Goal: Information Seeking & Learning: Find specific fact

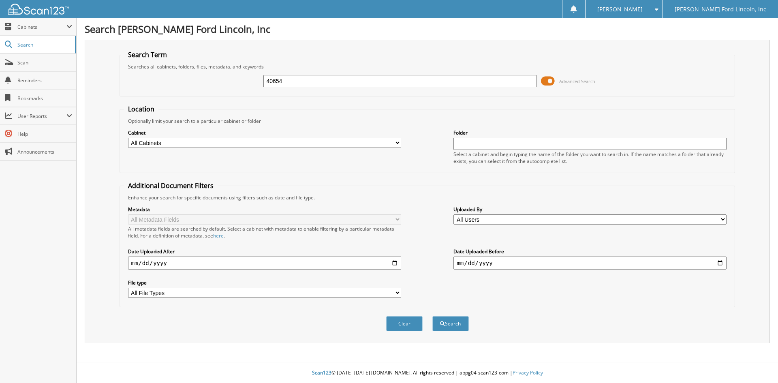
type input "40654"
click at [432, 316] on button "Search" at bounding box center [450, 323] width 36 height 15
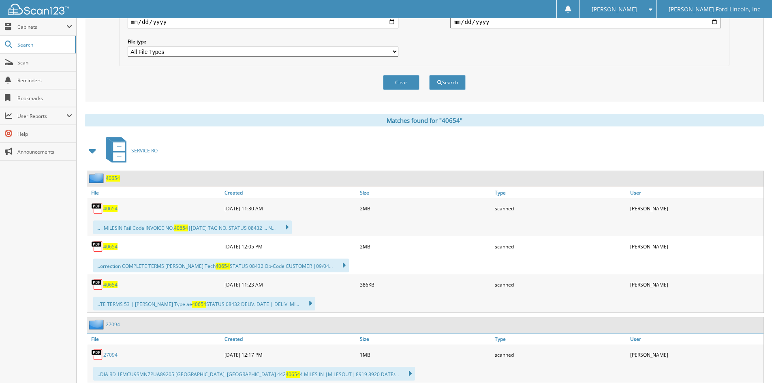
scroll to position [243, 0]
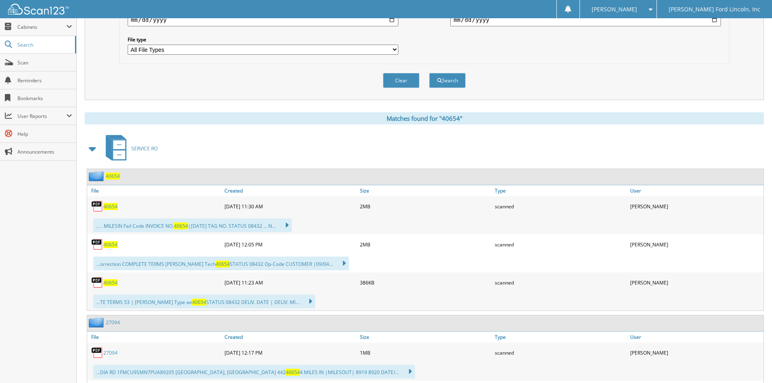
click at [113, 178] on span "40654" at bounding box center [113, 176] width 14 height 7
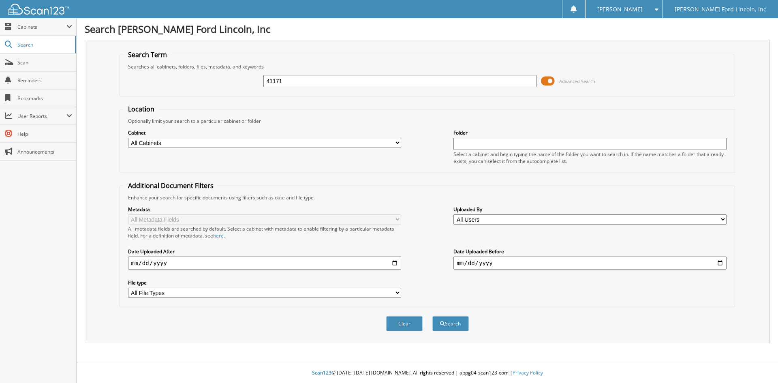
type input "41171"
click at [432, 316] on button "Search" at bounding box center [450, 323] width 36 height 15
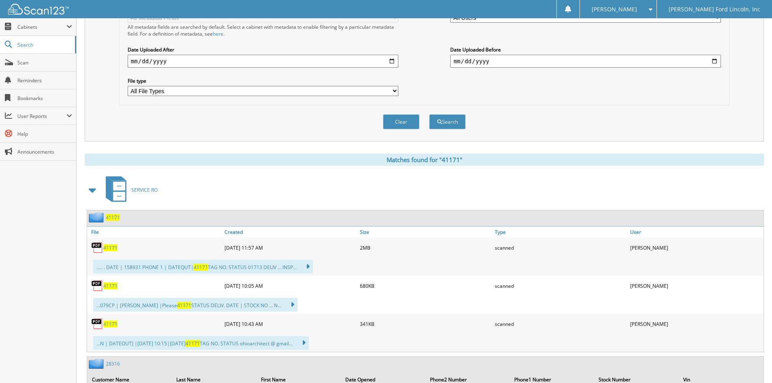
scroll to position [203, 0]
click at [115, 218] on span "41171" at bounding box center [113, 216] width 14 height 7
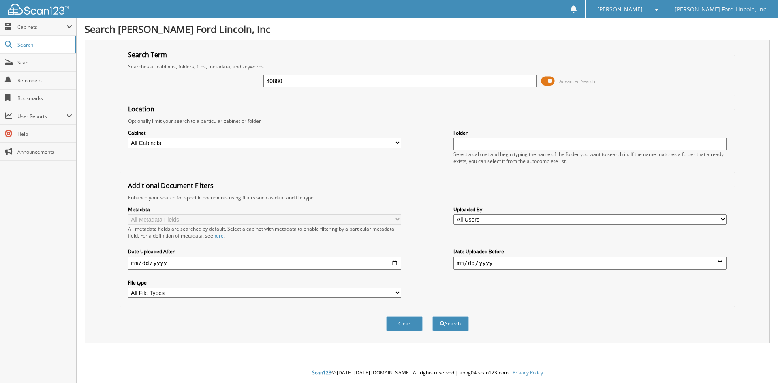
type input "40880"
click at [432, 316] on button "Search" at bounding box center [450, 323] width 36 height 15
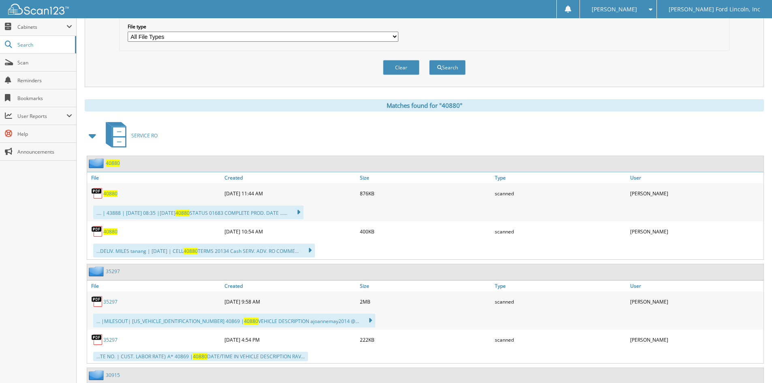
scroll to position [284, 0]
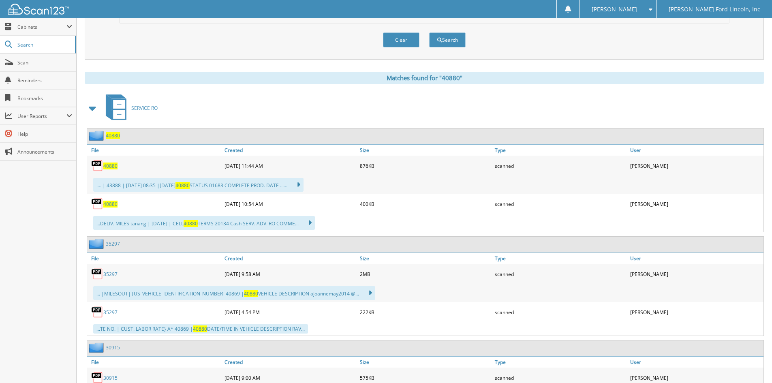
click at [113, 136] on span "40880" at bounding box center [113, 135] width 14 height 7
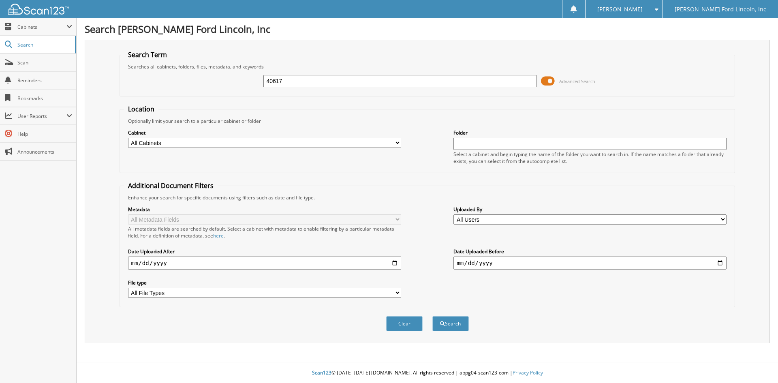
type input "40617"
click at [432, 316] on button "Search" at bounding box center [450, 323] width 36 height 15
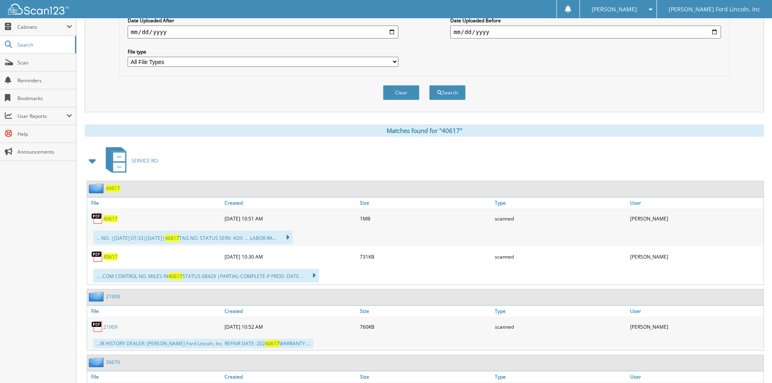
scroll to position [243, 0]
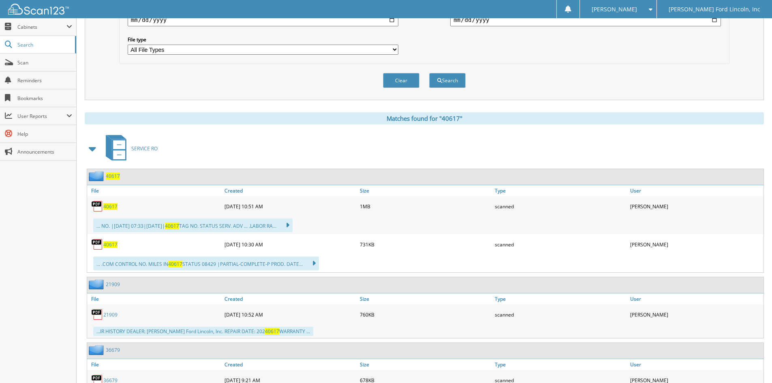
click at [111, 177] on span "40617" at bounding box center [113, 176] width 14 height 7
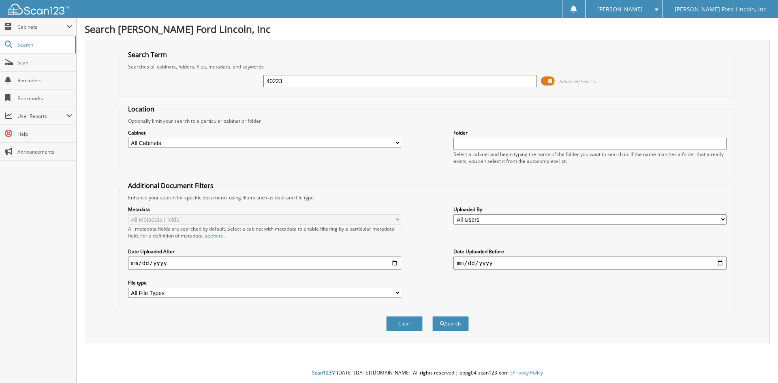
type input "40223"
click at [432, 316] on button "Search" at bounding box center [450, 323] width 36 height 15
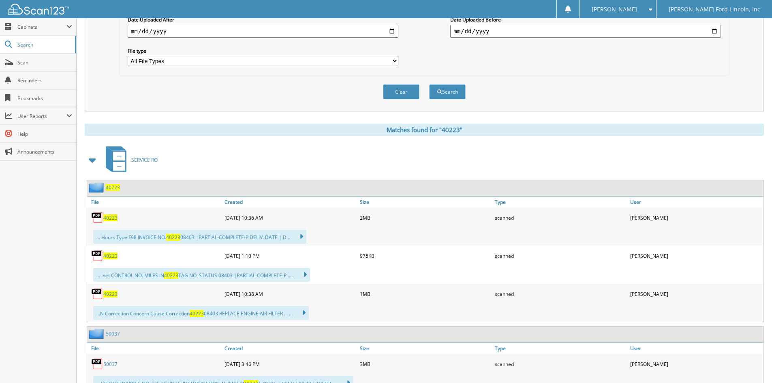
scroll to position [243, 0]
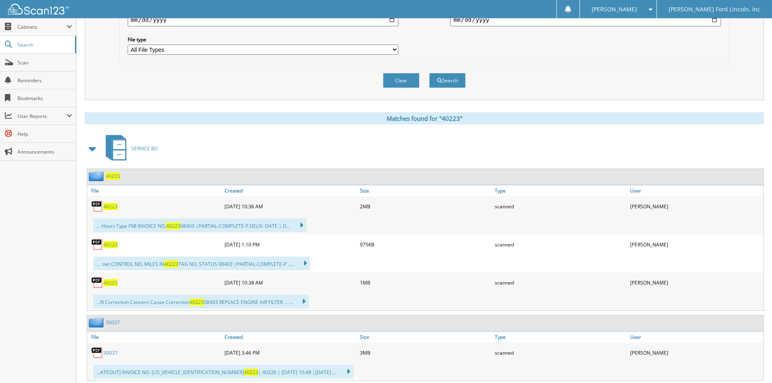
click at [112, 177] on span "40223" at bounding box center [113, 176] width 14 height 7
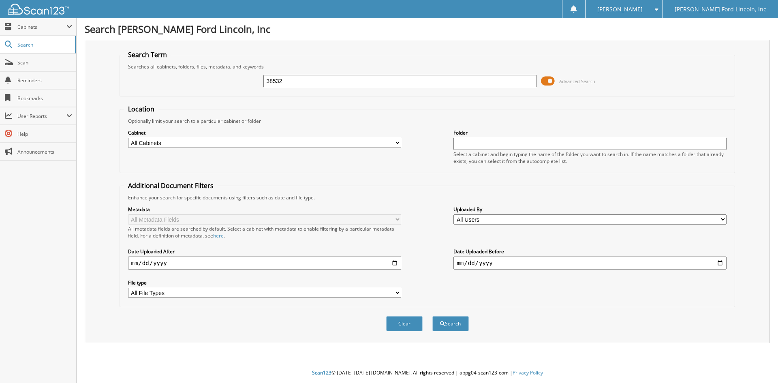
type input "38532"
click at [432, 316] on button "Search" at bounding box center [450, 323] width 36 height 15
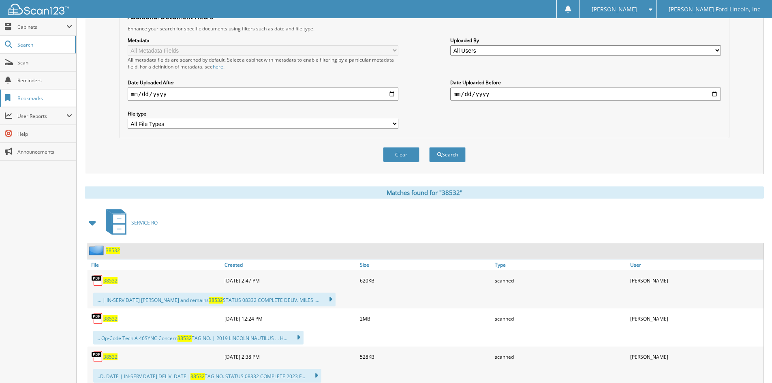
scroll to position [203, 0]
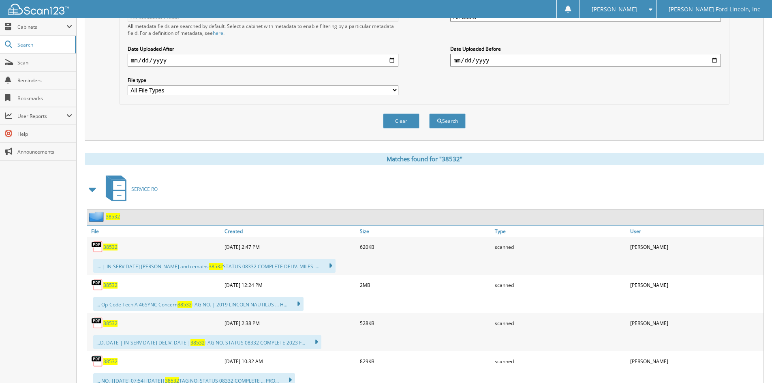
click at [115, 217] on span "38532" at bounding box center [113, 216] width 14 height 7
